Goal: Communication & Community: Answer question/provide support

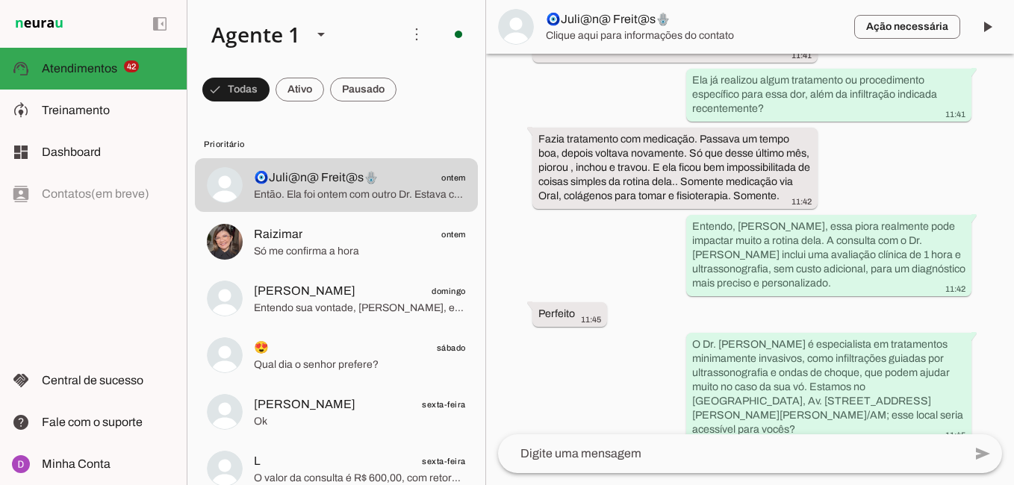
scroll to position [1058, 0]
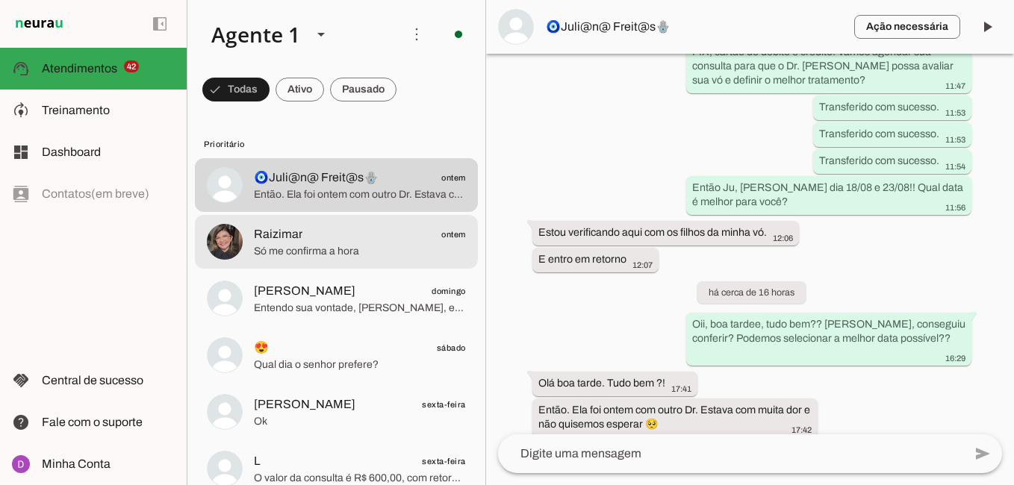
click at [384, 242] on span "Raizimar ontem" at bounding box center [360, 235] width 212 height 19
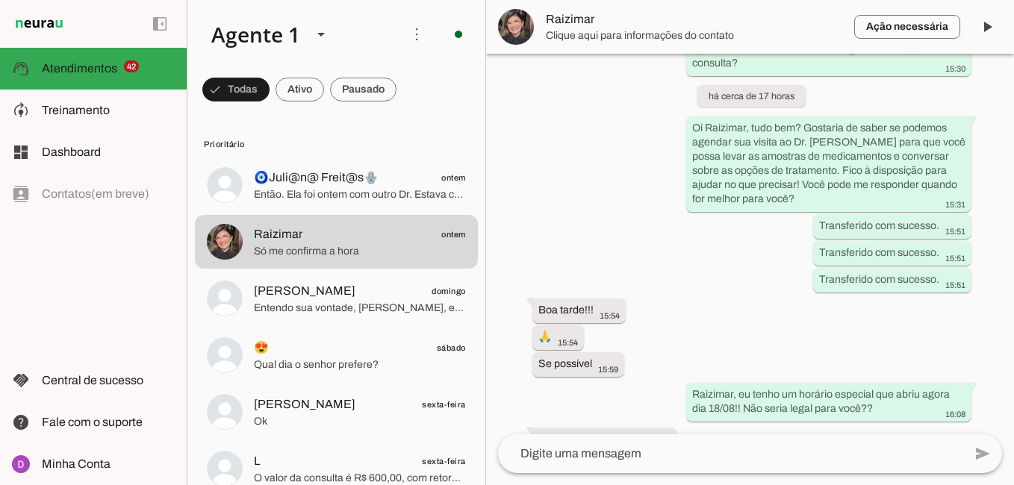
scroll to position [517, 0]
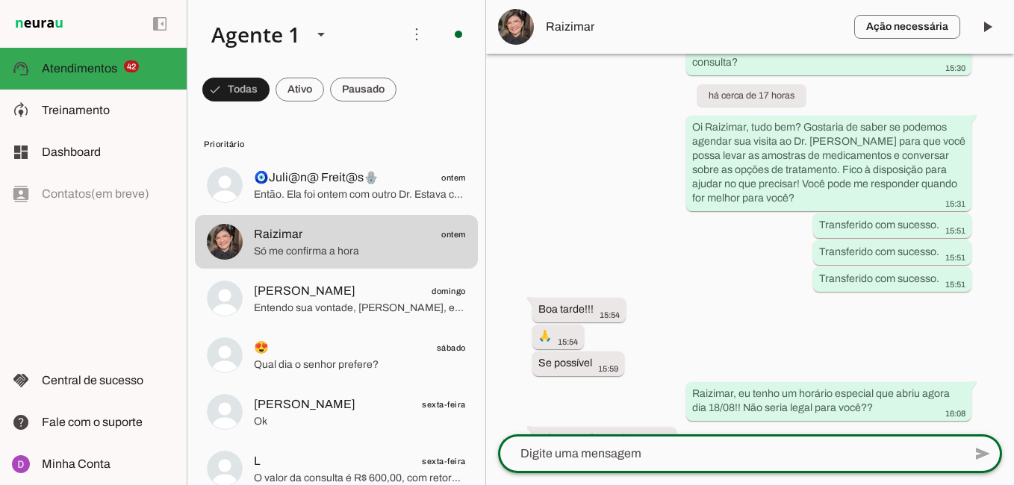
click at [623, 449] on textarea at bounding box center [730, 454] width 465 height 18
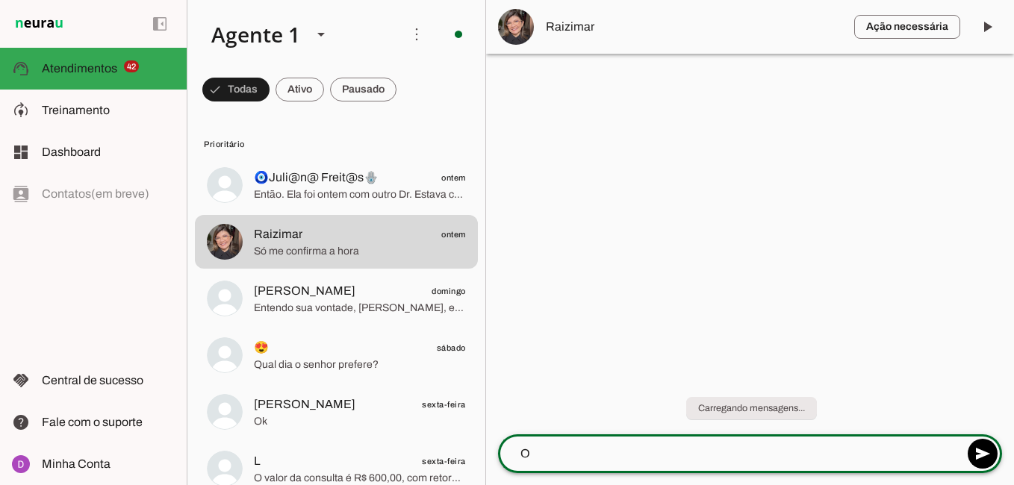
scroll to position [0, 0]
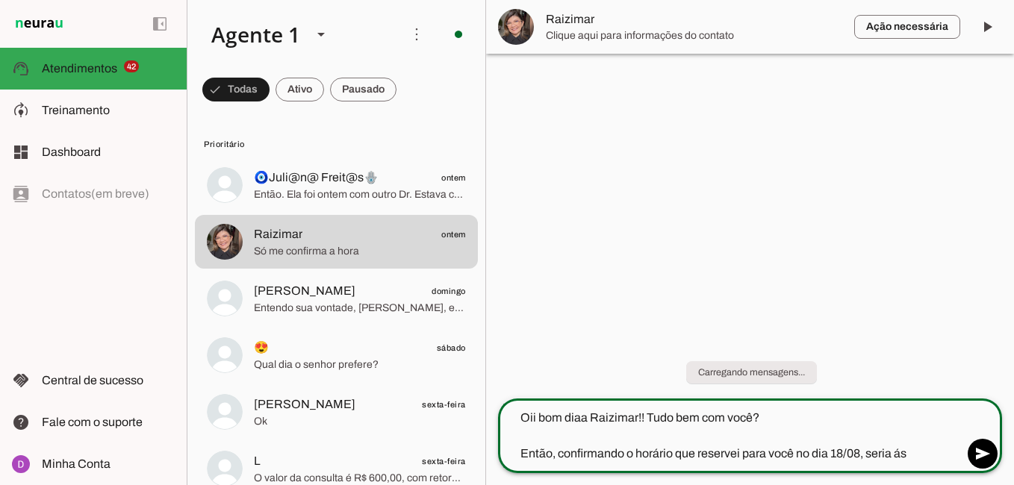
type textarea "Oii bom diaa Raizimar!! Tudo bem com você? Então, confirmando o horário que res…"
type md-outlined-text-field "Oii bom diaa Raizimar!! Tudo bem com você? Então, confirmando o horário que res…"
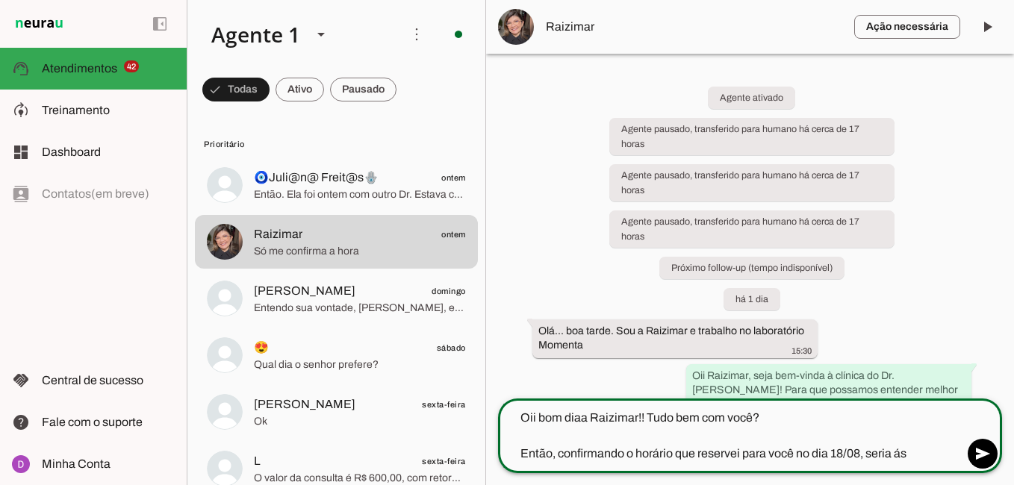
click at [917, 456] on textarea "Oii bom diaa Raizimar!! Tudo bem com você? Então, confirmando o horário que res…" at bounding box center [730, 436] width 465 height 54
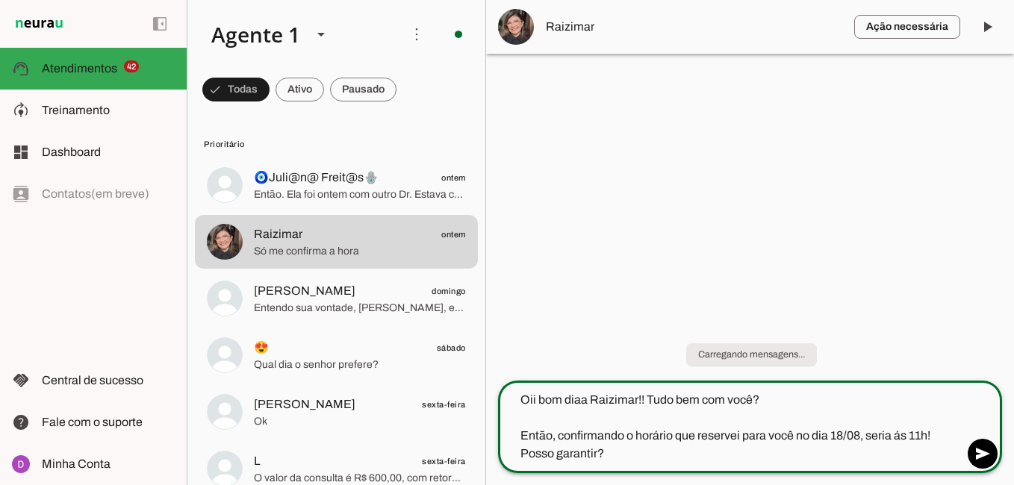
type textarea "Oii bom diaa Raizimar!! Tudo bem com você? Então, confirmando o horário que res…"
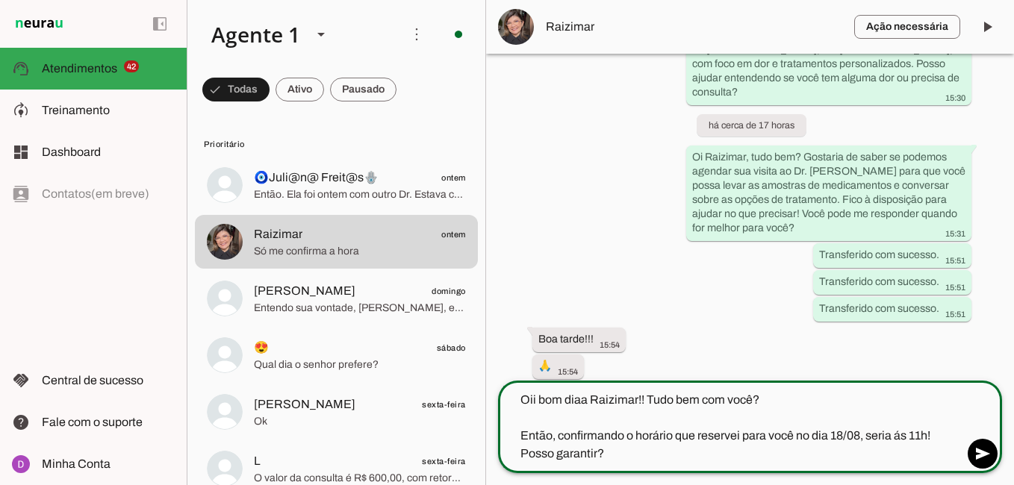
scroll to position [571, 0]
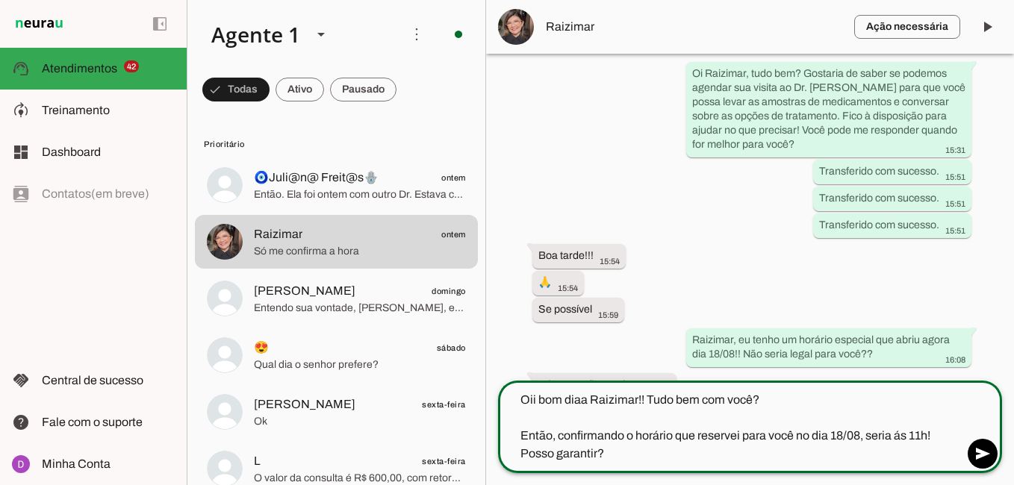
drag, startPoint x: 635, startPoint y: 454, endPoint x: 482, endPoint y: 384, distance: 168.4
click at [482, 384] on div "Agente 1 Criar Agente Você atingiu o limite de IAs Neurau permitidas. Atualize …" at bounding box center [601, 242] width 828 height 485
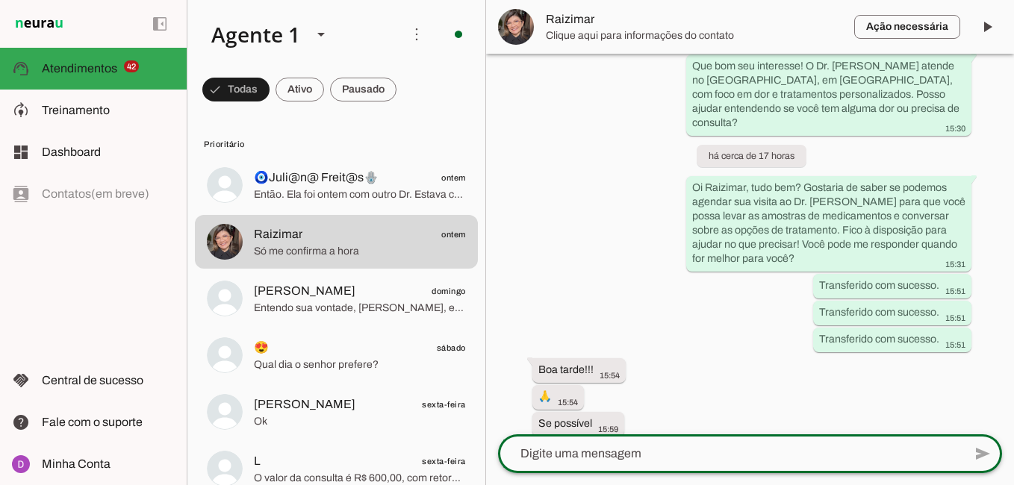
scroll to position [517, 0]
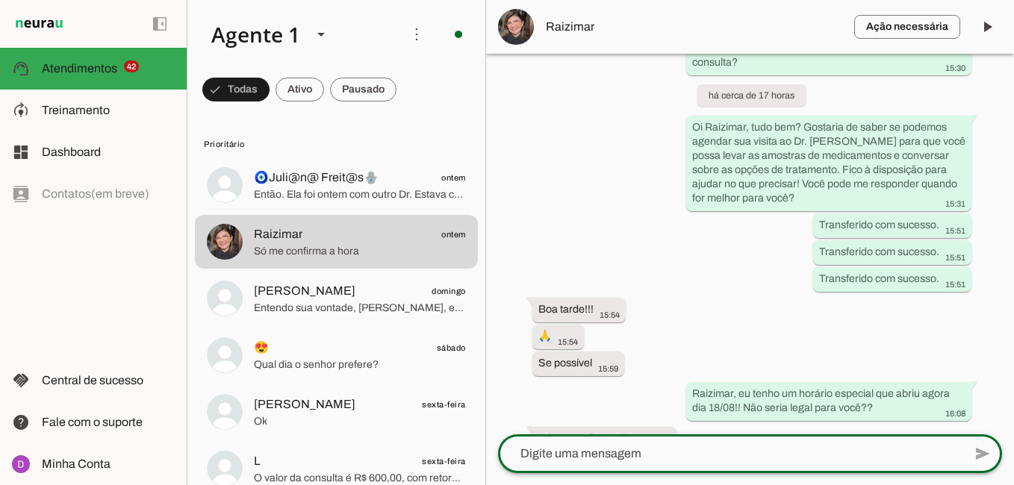
click at [708, 457] on textarea at bounding box center [730, 454] width 465 height 18
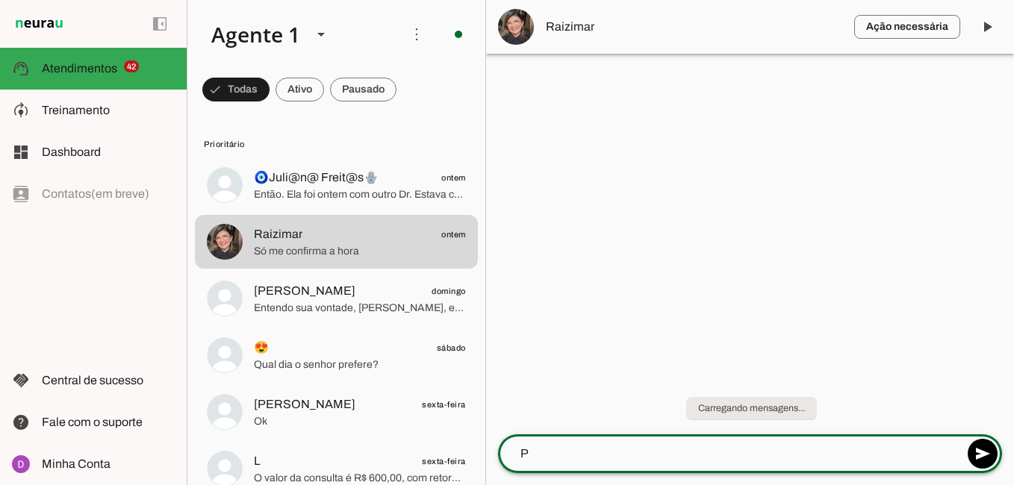
scroll to position [0, 0]
type textarea "P"
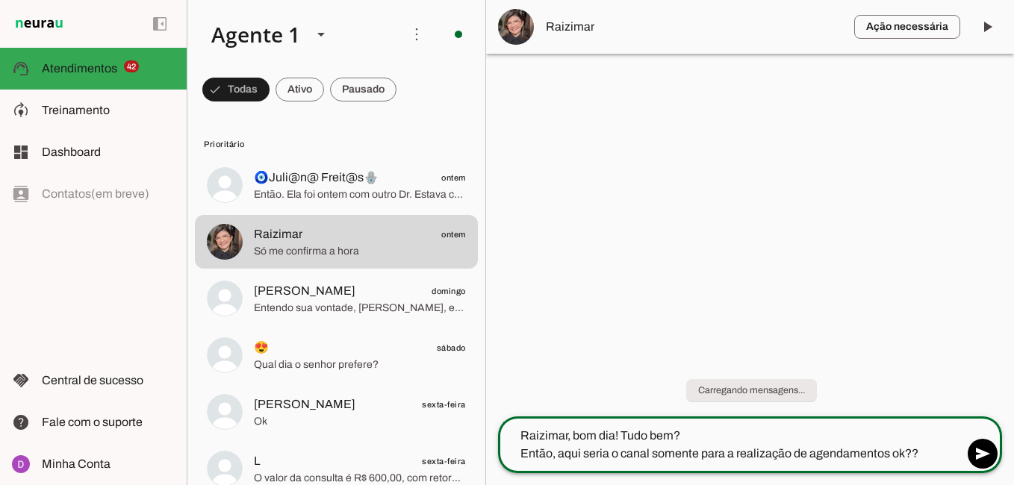
click at [521, 435] on textarea "Raizimar, bom dia! Tudo bem? Então, aqui seria o canal somente para a realizaçã…" at bounding box center [730, 445] width 465 height 36
click at [627, 436] on textarea "oii Raizimar, bom dia! Tudo bem? Então, aqui seria o canal somente para a reali…" at bounding box center [730, 445] width 465 height 36
type textarea "oii Raizimar, bom diaa! Tudo bem? Então, aqui seria o canal somente para a real…"
type md-outlined-text-field "oii Raizimar, bom diaa! Tudo bem? Então, aqui seria o canal somente para a real…"
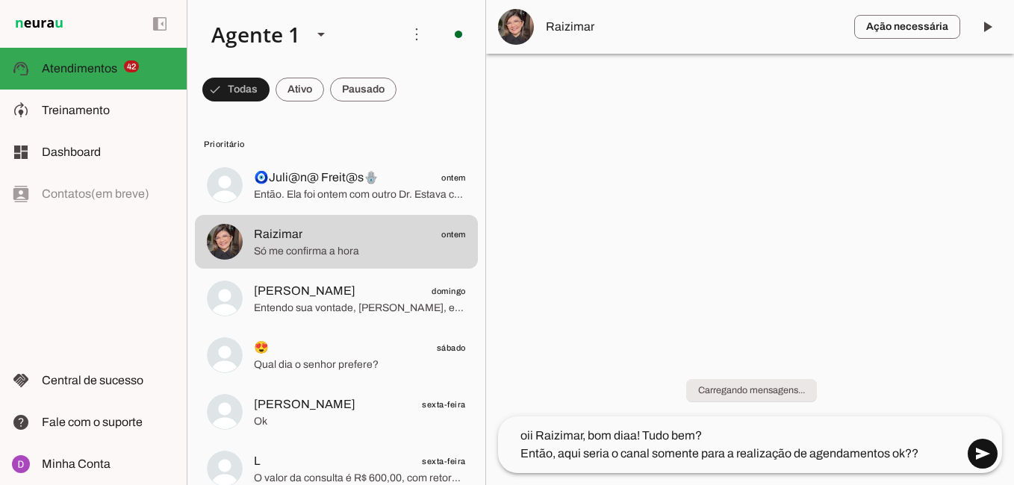
click at [981, 455] on span at bounding box center [983, 454] width 36 height 36
